Goal: Task Accomplishment & Management: Manage account settings

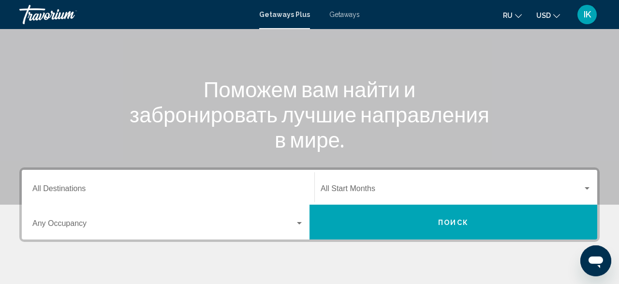
scroll to position [101, 0]
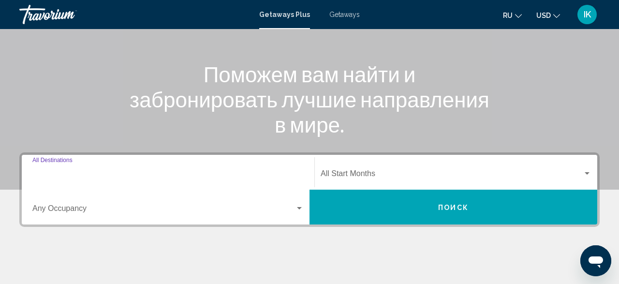
click at [54, 174] on input "Destination All Destinations" at bounding box center [167, 175] width 271 height 9
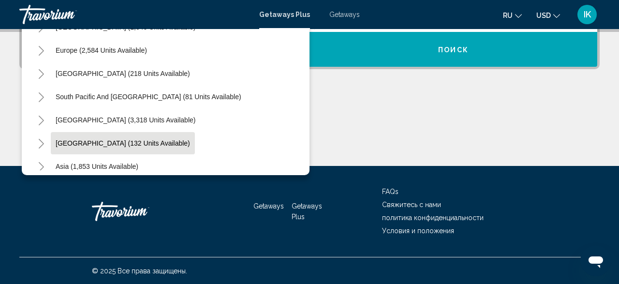
scroll to position [44, 0]
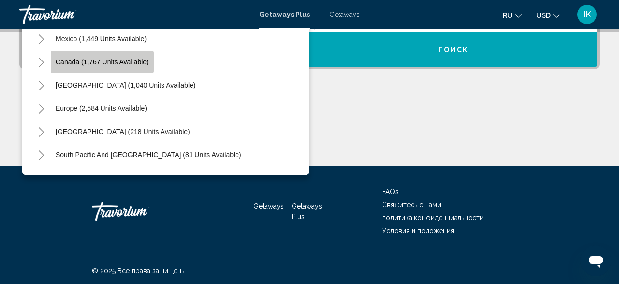
click at [116, 60] on span "Canada (1,767 units available)" at bounding box center [102, 62] width 93 height 8
type input "**********"
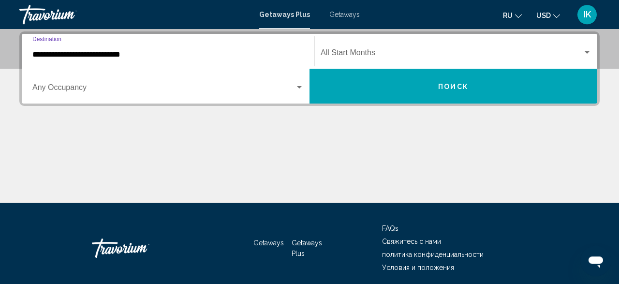
scroll to position [221, 0]
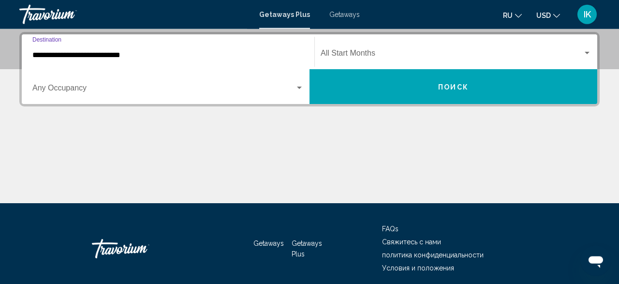
click at [299, 87] on div "Search widget" at bounding box center [299, 88] width 5 height 2
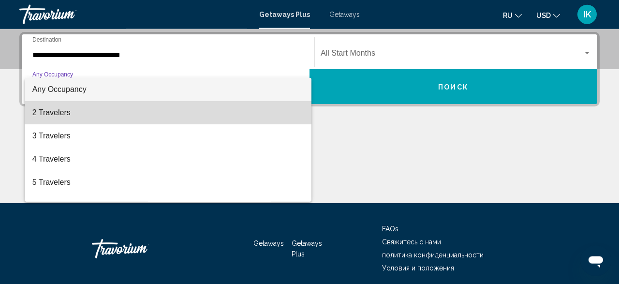
click at [51, 114] on span "2 Travelers" at bounding box center [167, 112] width 271 height 23
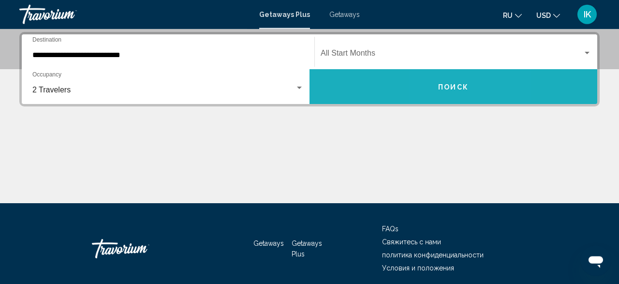
click at [442, 88] on span "Поиск" at bounding box center [453, 87] width 30 height 8
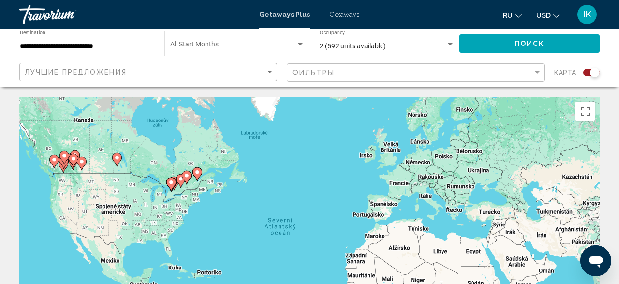
click at [117, 49] on input "**********" at bounding box center [87, 47] width 135 height 8
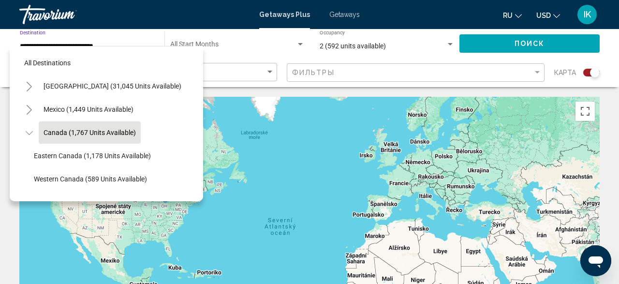
scroll to position [11, 0]
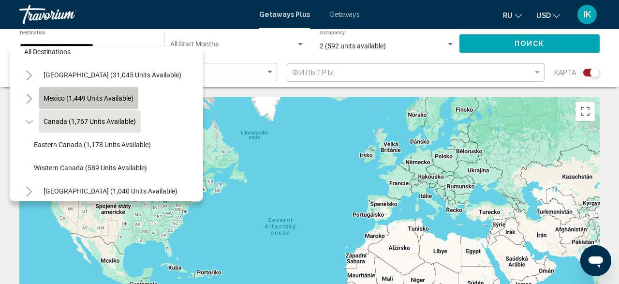
click at [118, 93] on button "Mexico (1,449 units available)" at bounding box center [89, 98] width 100 height 22
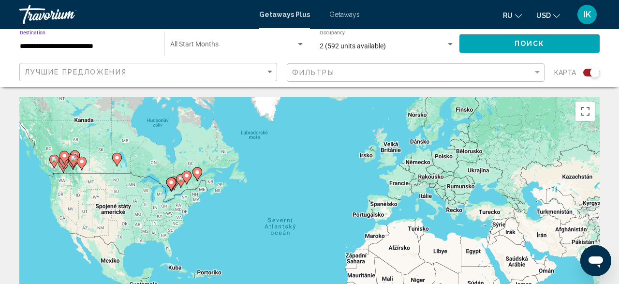
click at [564, 44] on button "Поиск" at bounding box center [529, 43] width 140 height 18
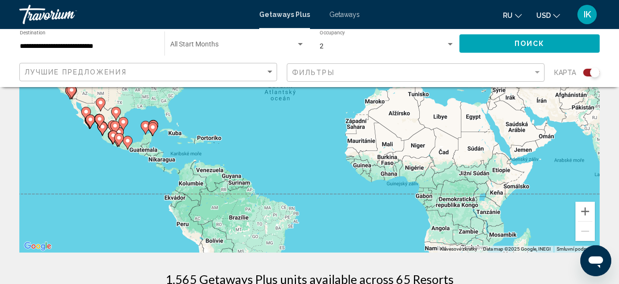
scroll to position [151, 0]
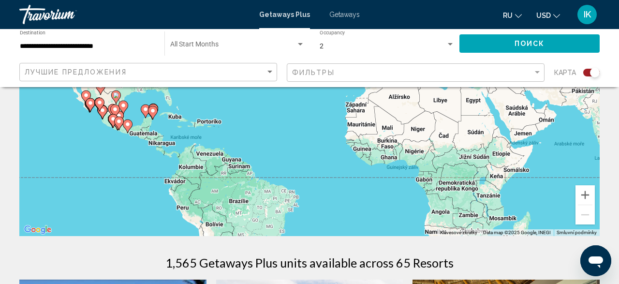
click at [154, 112] on image "Main content" at bounding box center [153, 111] width 6 height 6
type input "**********"
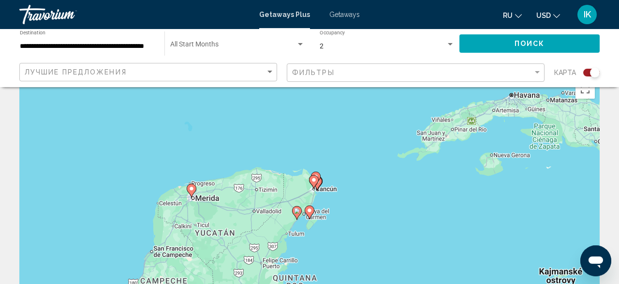
scroll to position [0, 0]
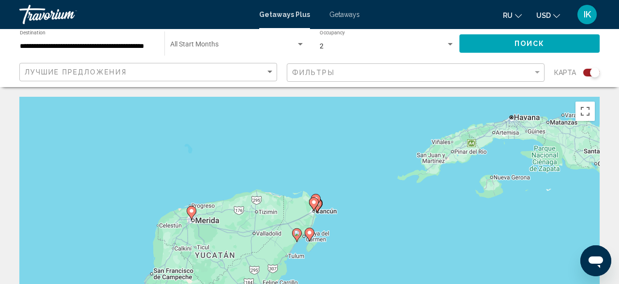
click at [591, 14] on span "IK" at bounding box center [586, 15] width 7 height 10
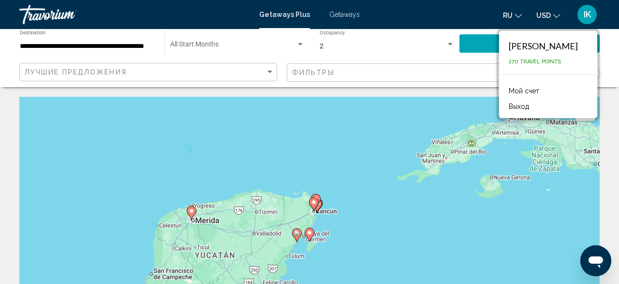
click at [571, 52] on div "[PERSON_NAME] 270 Travel Points" at bounding box center [548, 52] width 98 height 43
click at [541, 87] on link "Мой счет" at bounding box center [524, 91] width 40 height 13
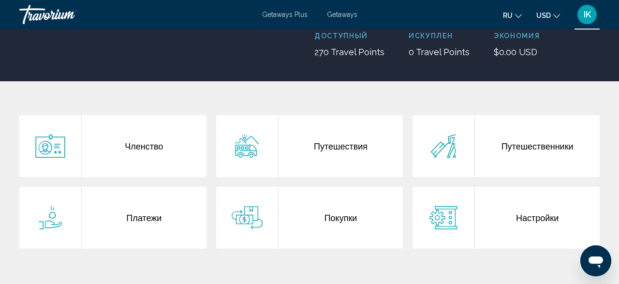
scroll to position [151, 0]
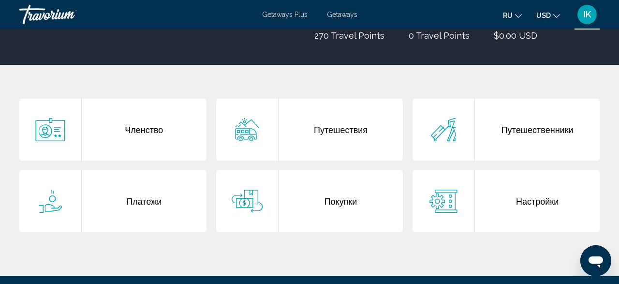
click at [141, 132] on div "Членство" at bounding box center [144, 130] width 125 height 62
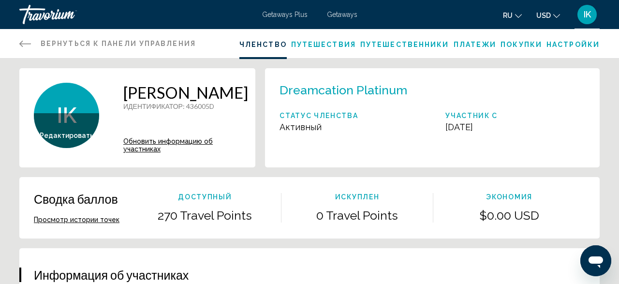
click at [583, 15] on div "IK" at bounding box center [586, 14] width 19 height 19
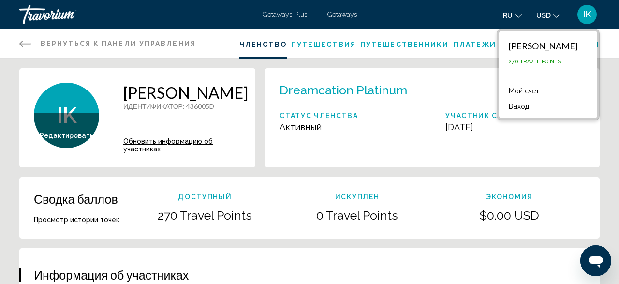
click at [534, 104] on button "Выход" at bounding box center [519, 106] width 30 height 13
